Goal: Navigation & Orientation: Find specific page/section

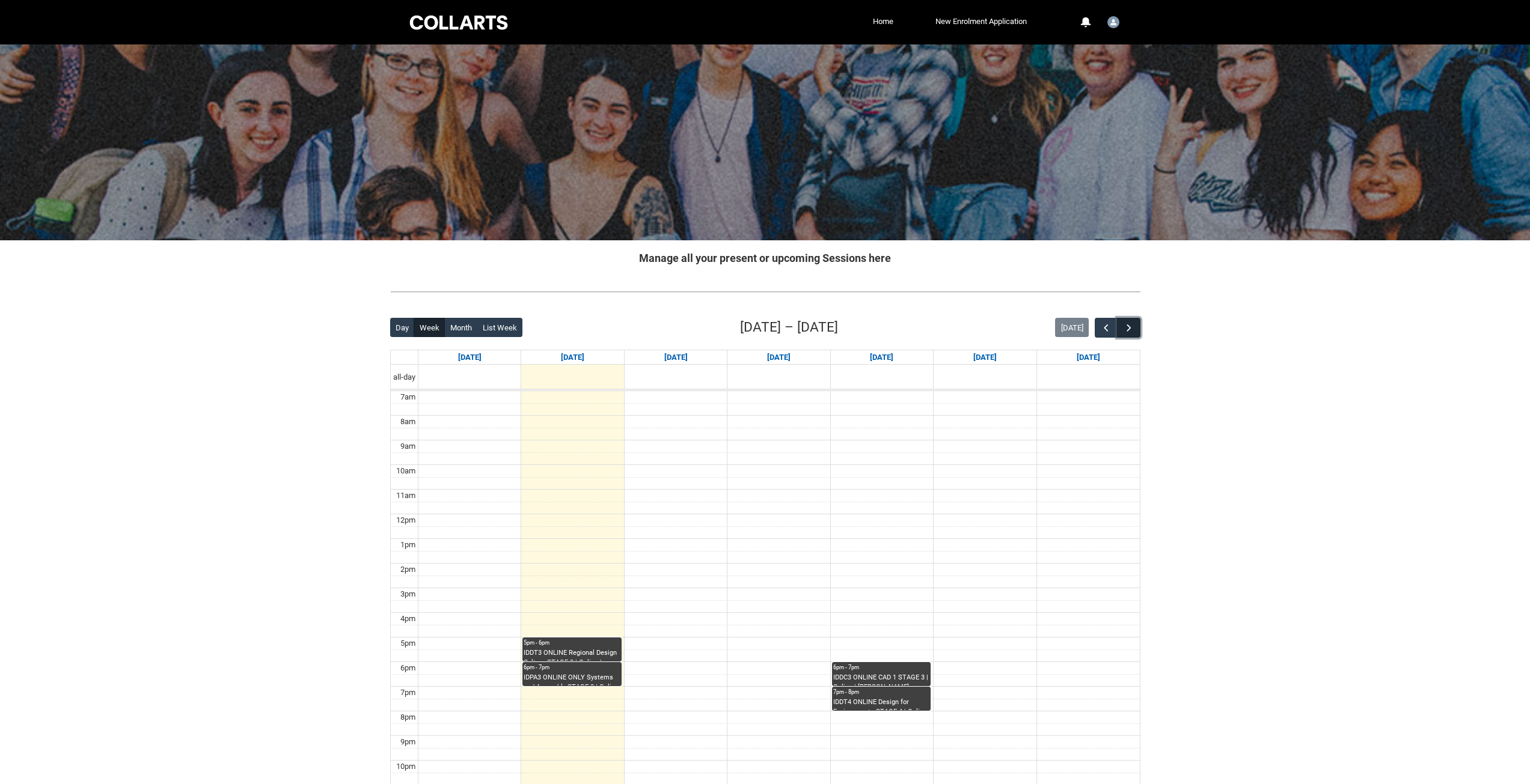
click at [1126, 324] on span "button" at bounding box center [1129, 328] width 12 height 12
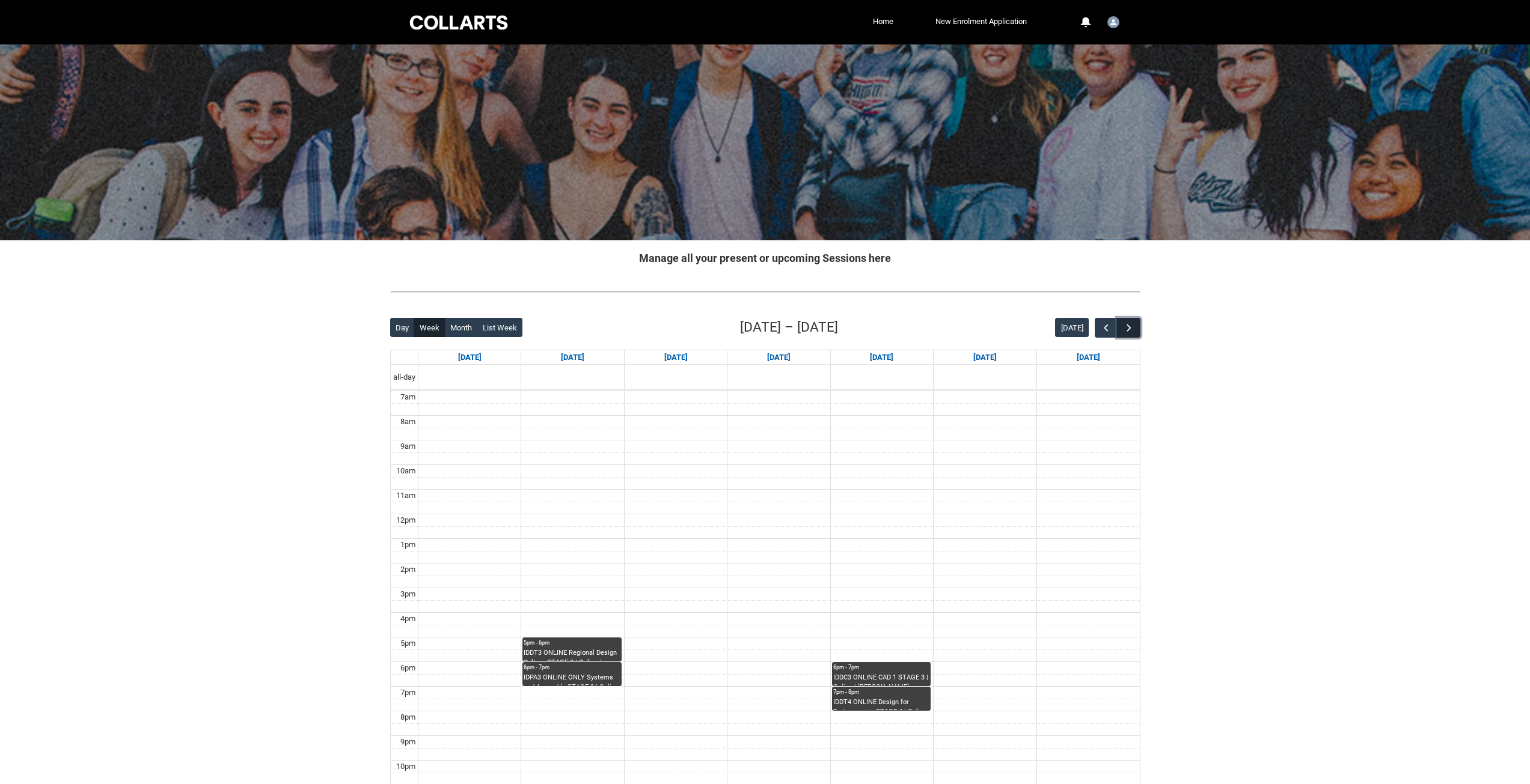
click at [1126, 324] on span "button" at bounding box center [1129, 328] width 12 height 12
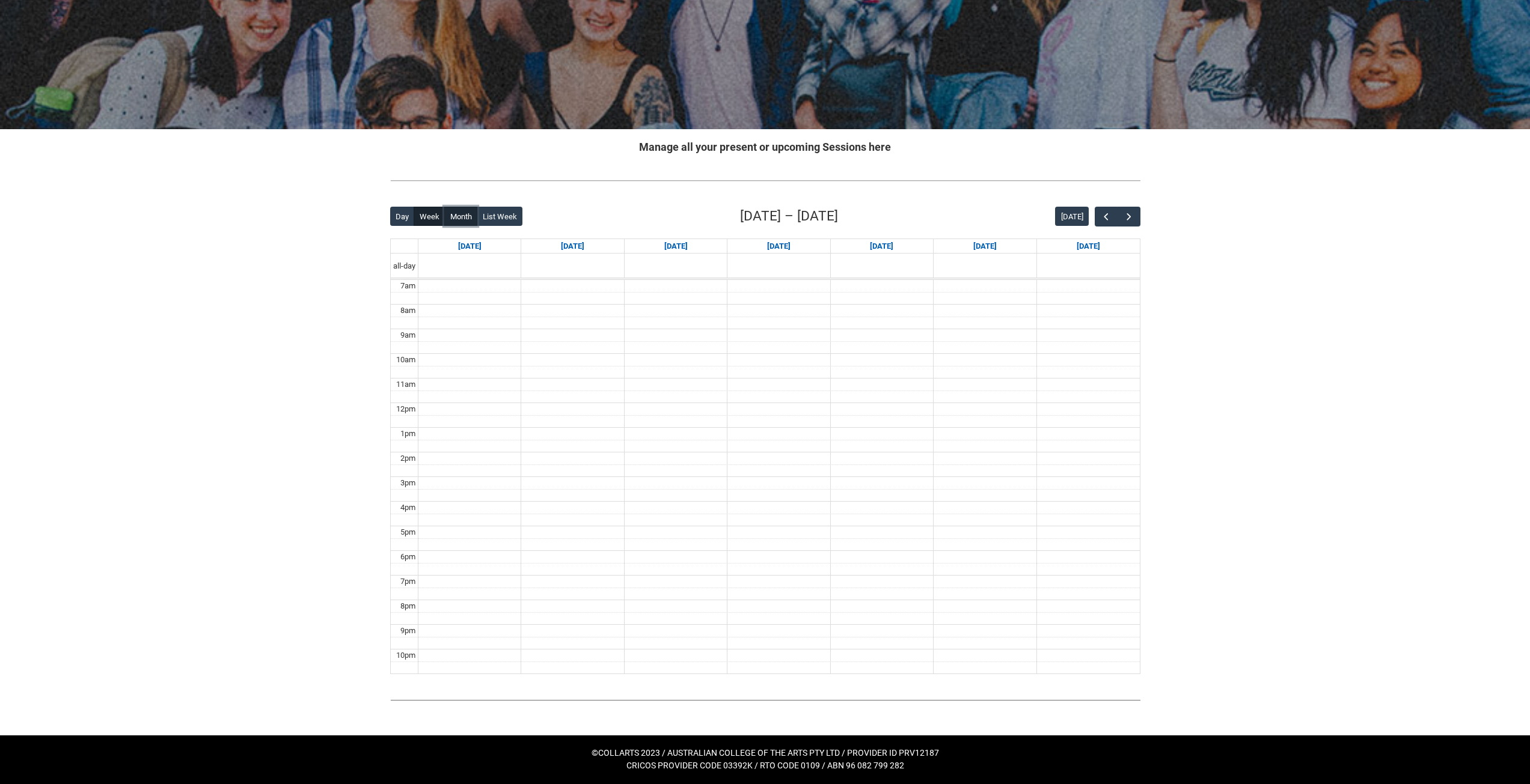
click at [468, 221] on button "Month" at bounding box center [461, 216] width 33 height 19
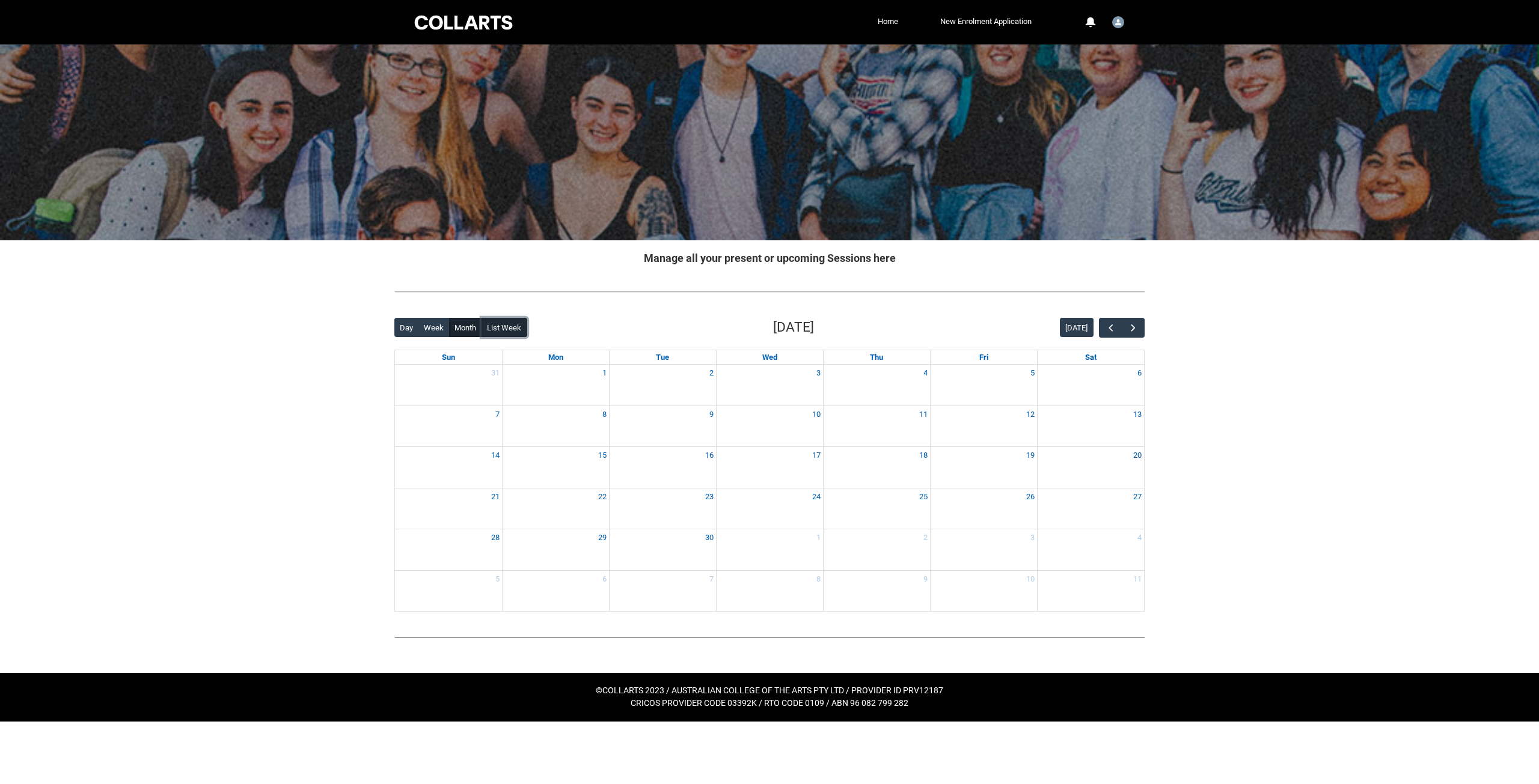
click at [511, 326] on button "List Week" at bounding box center [504, 328] width 46 height 19
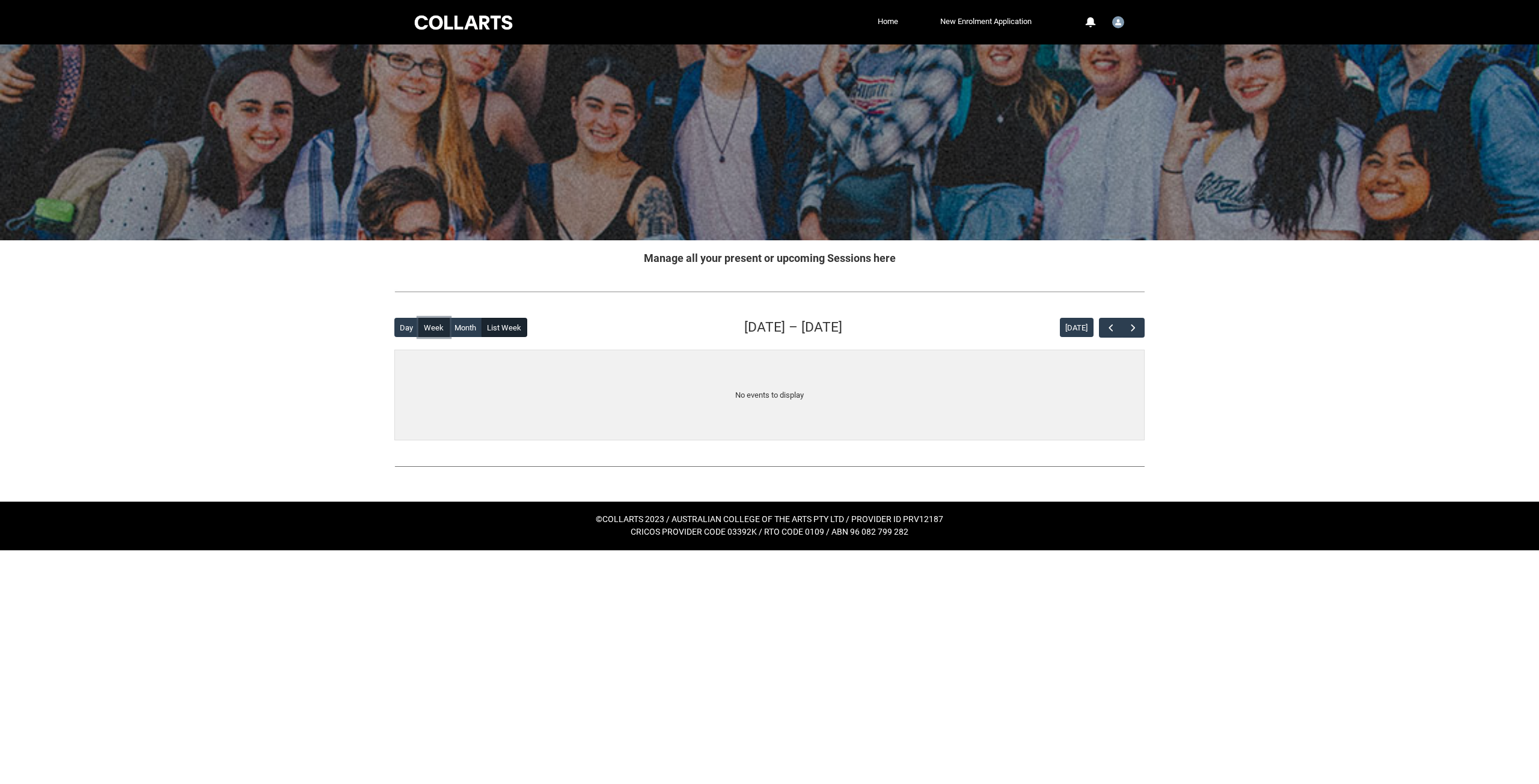
click at [418, 328] on button "Week" at bounding box center [434, 328] width 31 height 19
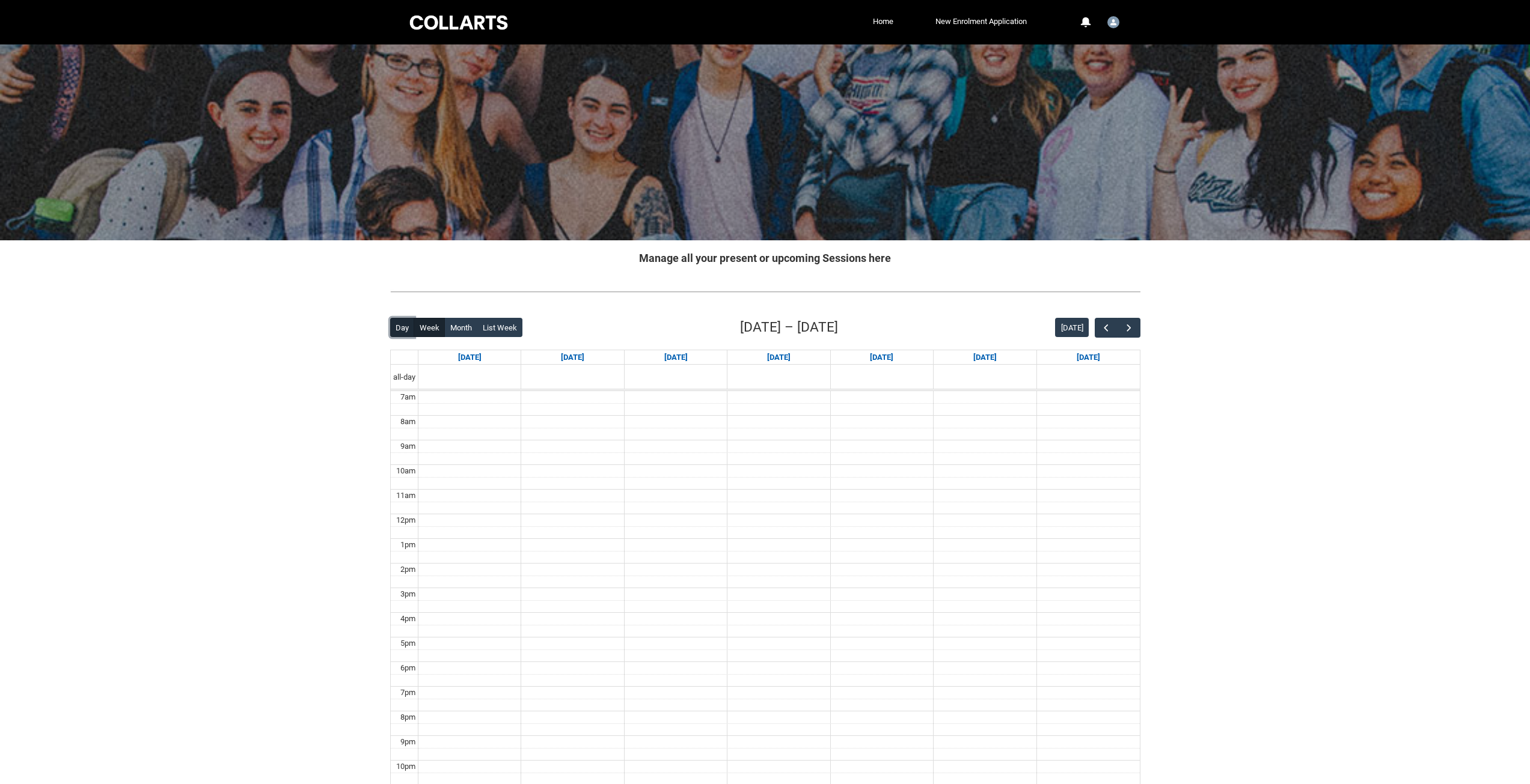
click at [410, 328] on button "Day" at bounding box center [403, 328] width 25 height 19
